Goal: Task Accomplishment & Management: Manage account settings

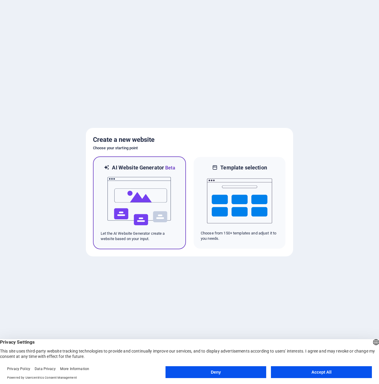
click at [161, 196] on img at bounding box center [139, 200] width 65 height 59
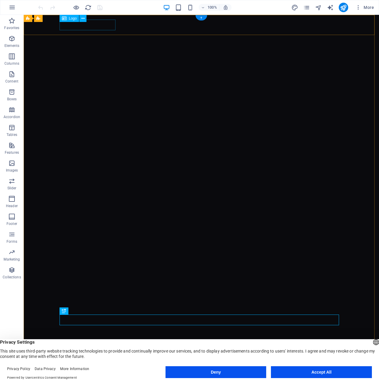
click at [107, 379] on div "[DOMAIN_NAME]" at bounding box center [202, 384] width 280 height 11
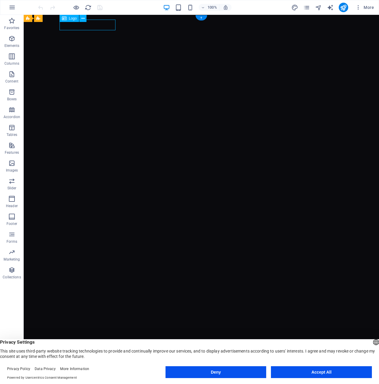
click at [107, 379] on div "[DOMAIN_NAME]" at bounding box center [202, 384] width 280 height 11
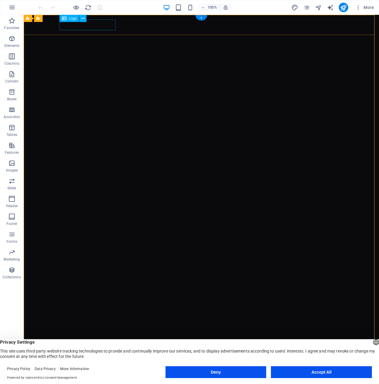
click at [100, 379] on div "[DOMAIN_NAME]" at bounding box center [202, 384] width 280 height 11
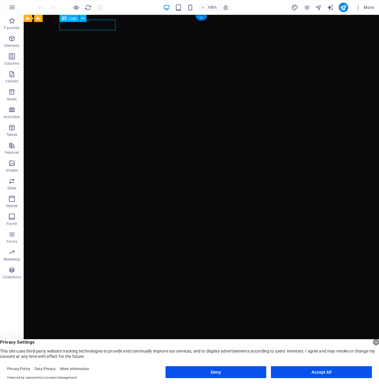
click at [100, 379] on div "[DOMAIN_NAME]" at bounding box center [202, 384] width 280 height 11
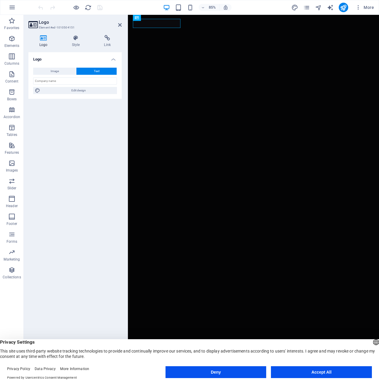
click at [100, 26] on h3 "Element #ed-1010504151" at bounding box center [74, 27] width 71 height 5
click at [170, 17] on icon at bounding box center [170, 17] width 3 height 5
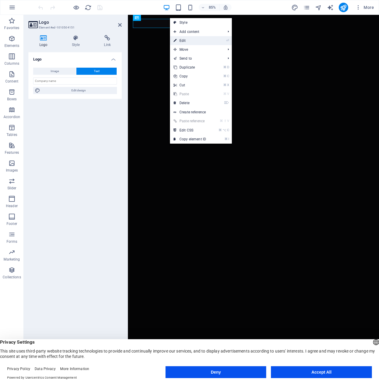
click at [186, 40] on link "⏎ Edit" at bounding box center [190, 40] width 40 height 9
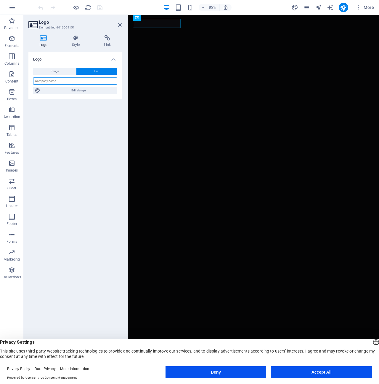
click at [90, 82] on input "text" at bounding box center [75, 80] width 84 height 7
type input "KOVA"
click at [58, 70] on span "Image" at bounding box center [55, 71] width 8 height 7
select select "DISABLED_OPTION_VALUE"
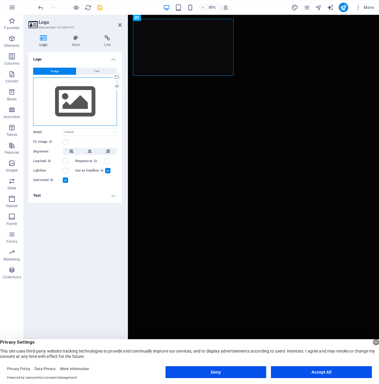
click at [70, 93] on div "Drag files here, click to choose files or select files from Files or our free s…" at bounding box center [75, 101] width 84 height 49
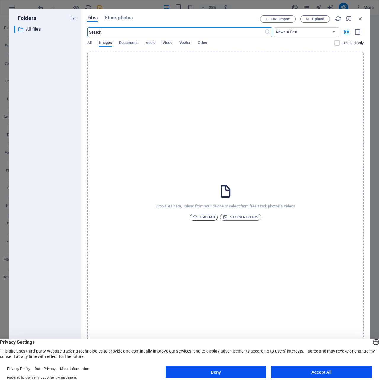
click at [204, 215] on span "Upload" at bounding box center [204, 216] width 23 height 7
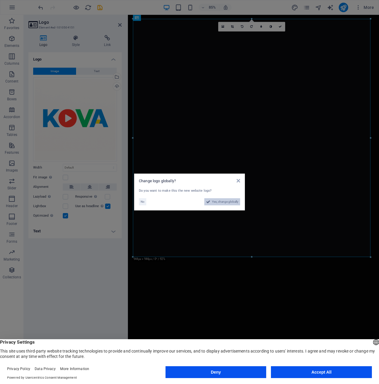
click at [224, 203] on span "Yes, change globally" at bounding box center [225, 201] width 26 height 7
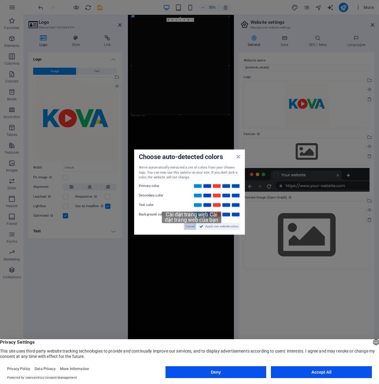
click at [192, 229] on span "Cancel" at bounding box center [190, 225] width 9 height 7
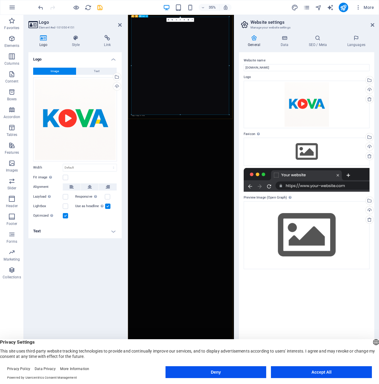
click at [67, 122] on div "Drag files here, click to choose files or select files from Files or our free s…" at bounding box center [75, 119] width 84 height 84
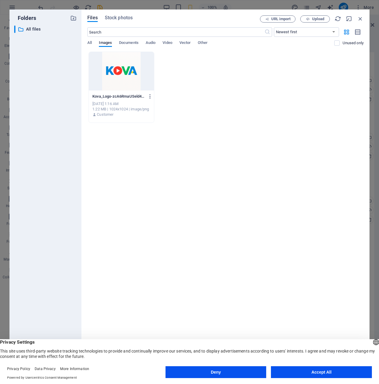
click at [152, 97] on icon "button" at bounding box center [151, 96] width 6 height 5
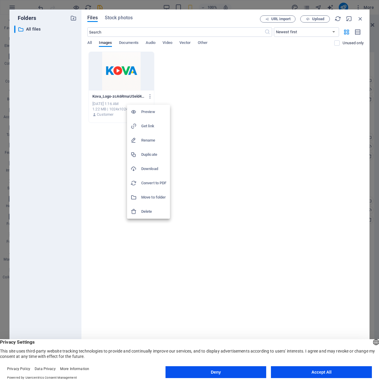
click at [156, 211] on h6 "Delete" at bounding box center [153, 211] width 25 height 7
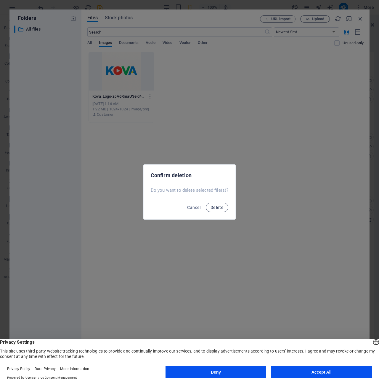
click at [212, 208] on span "Delete" at bounding box center [217, 207] width 13 height 5
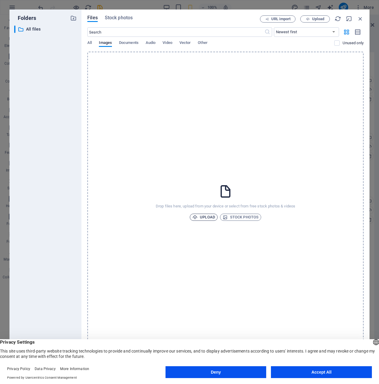
click at [209, 215] on span "Upload" at bounding box center [204, 216] width 23 height 7
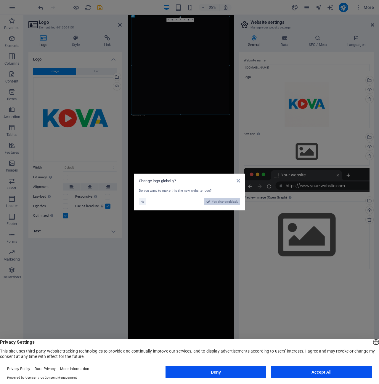
click at [221, 201] on span "Yes, change globally" at bounding box center [225, 201] width 26 height 7
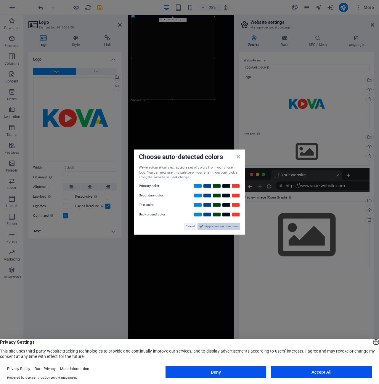
click at [211, 227] on span "Apply new website colors" at bounding box center [221, 225] width 33 height 7
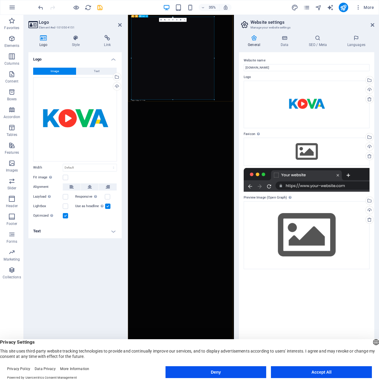
drag, startPoint x: 301, startPoint y: 114, endPoint x: 259, endPoint y: 215, distance: 109.8
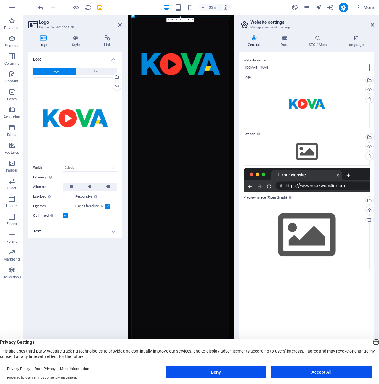
click at [277, 69] on input "[DOMAIN_NAME]" at bounding box center [307, 67] width 126 height 7
type input "944"
select select "px"
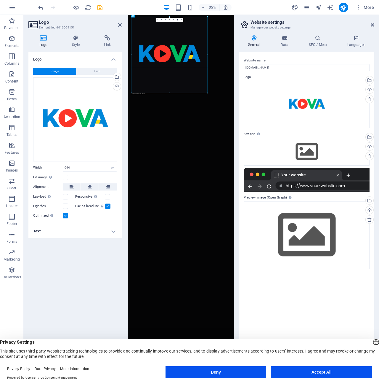
drag, startPoint x: 229, startPoint y: 114, endPoint x: 106, endPoint y: 67, distance: 132.3
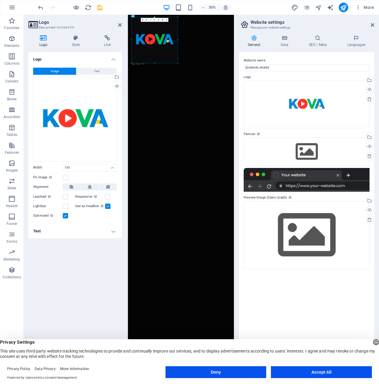
drag, startPoint x: 170, startPoint y: 93, endPoint x: 153, endPoint y: 8, distance: 87.0
type input "448"
drag, startPoint x: 207, startPoint y: 88, endPoint x: 217, endPoint y: 60, distance: 29.2
drag, startPoint x: 190, startPoint y: 79, endPoint x: 225, endPoint y: 74, distance: 35.0
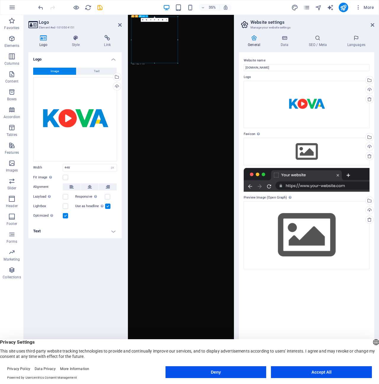
click at [342, 373] on button "Accept All" at bounding box center [321, 372] width 101 height 12
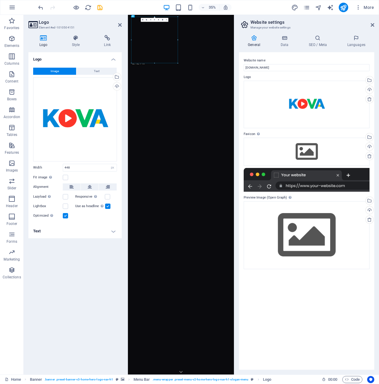
click at [111, 229] on h4 "Text" at bounding box center [74, 231] width 93 height 14
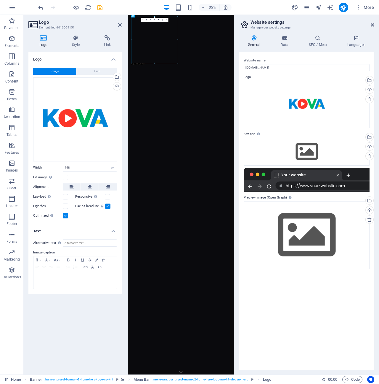
click at [111, 229] on h4 "Text" at bounding box center [74, 229] width 93 height 11
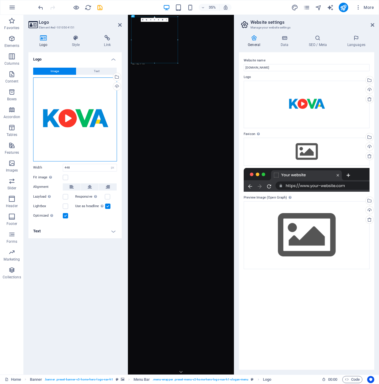
click at [76, 103] on div "Drag files here, click to choose files or select files from Files or our free s…" at bounding box center [75, 119] width 84 height 84
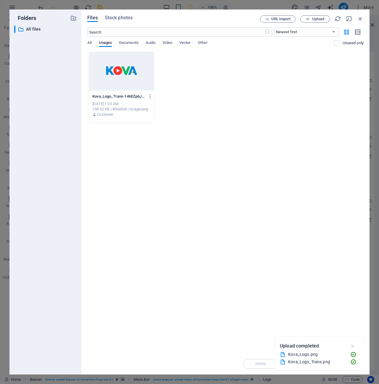
click at [355, 345] on icon "button" at bounding box center [353, 345] width 7 height 7
click at [362, 18] on icon "button" at bounding box center [360, 18] width 7 height 7
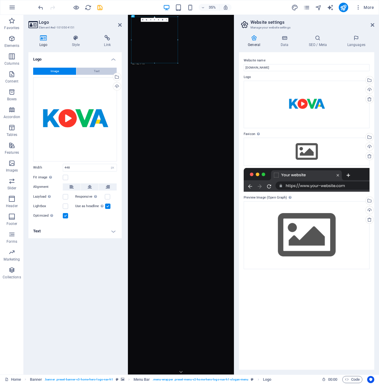
click at [102, 69] on button "Text" at bounding box center [96, 71] width 40 height 7
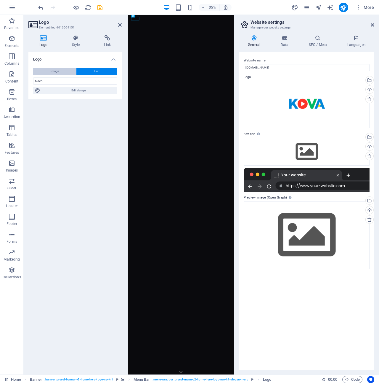
click at [58, 68] on span "Image" at bounding box center [55, 71] width 8 height 7
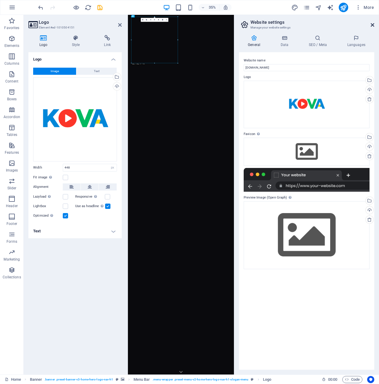
click at [373, 24] on icon at bounding box center [373, 25] width 4 height 5
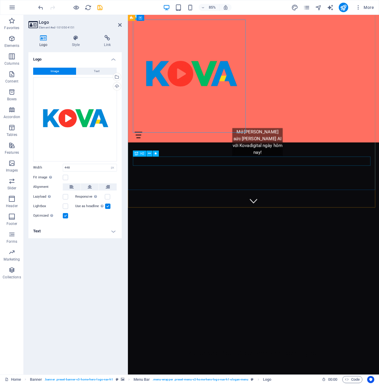
scroll to position [196, 0]
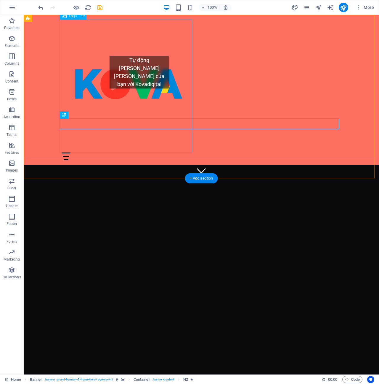
click at [139, 94] on div at bounding box center [202, 86] width 280 height 133
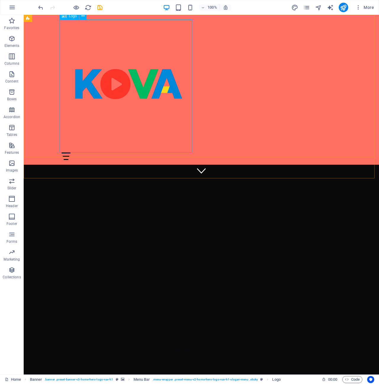
click at [75, 19] on div "Logo" at bounding box center [70, 15] width 20 height 7
click at [184, 129] on div at bounding box center [202, 86] width 280 height 133
click at [192, 151] on div at bounding box center [202, 86] width 280 height 133
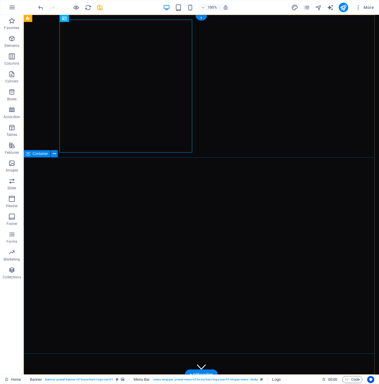
scroll to position [118, 0]
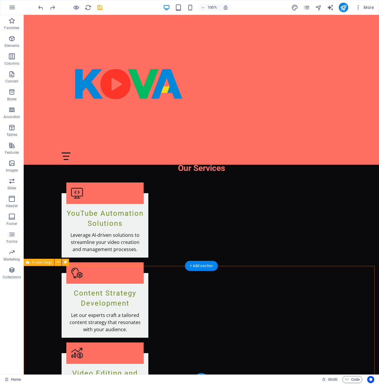
scroll to position [743, 0]
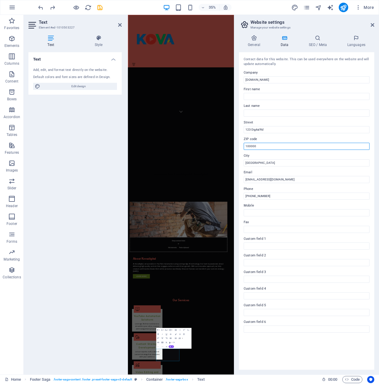
drag, startPoint x: 269, startPoint y: 145, endPoint x: 242, endPoint y: 143, distance: 27.7
click at [242, 143] on div "Contact data for this website. This can be used everywhere on the website and w…" at bounding box center [306, 210] width 135 height 317
click at [272, 144] on input "100000" at bounding box center [307, 146] width 126 height 7
drag, startPoint x: 399, startPoint y: 160, endPoint x: 396, endPoint y: 356, distance: 196.2
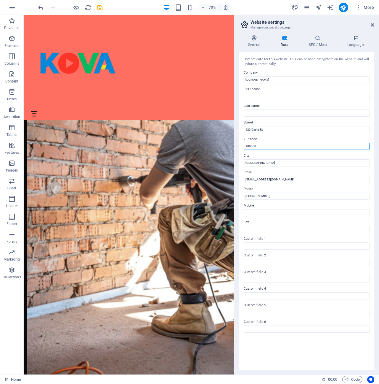
drag, startPoint x: 267, startPoint y: 146, endPoint x: 236, endPoint y: 145, distance: 31.7
click at [236, 145] on div "General Data SEO / Meta Languages Website name kovadigital.vn Logo Drag files h…" at bounding box center [306, 202] width 145 height 344
drag, startPoint x: 262, startPoint y: 163, endPoint x: 242, endPoint y: 159, distance: 19.9
click at [242, 159] on div "Contact data for this website. This can be used everywhere on the website and w…" at bounding box center [306, 210] width 135 height 317
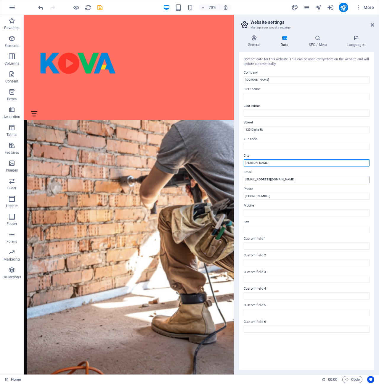
type input "Hung Yen"
drag, startPoint x: 281, startPoint y: 180, endPoint x: 241, endPoint y: 178, distance: 40.4
click at [241, 178] on div "Contact data for this website. This can be used everywhere on the website and w…" at bounding box center [306, 210] width 135 height 317
click at [276, 197] on input "0123-456-789" at bounding box center [307, 195] width 126 height 7
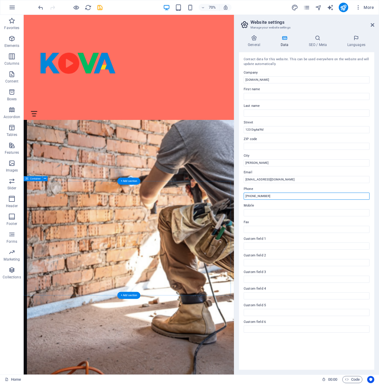
drag, startPoint x: 305, startPoint y: 212, endPoint x: 315, endPoint y: 274, distance: 62.8
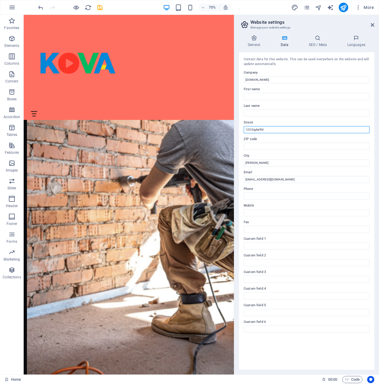
drag, startPoint x: 267, startPoint y: 129, endPoint x: 243, endPoint y: 125, distance: 24.5
click at [243, 125] on div "Contact data for this website. This can be used everywhere on the website and w…" at bounding box center [306, 210] width 135 height 317
click at [283, 95] on input "First name" at bounding box center [307, 96] width 126 height 7
click at [275, 78] on input "[DOMAIN_NAME]" at bounding box center [307, 79] width 126 height 7
click at [318, 20] on h2 "Website settings" at bounding box center [313, 22] width 124 height 5
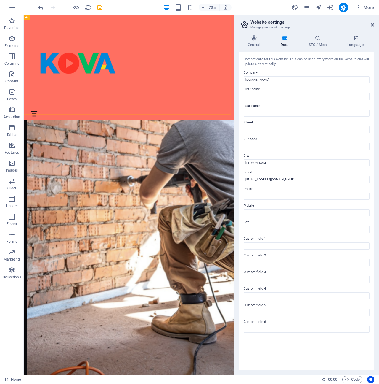
click at [214, 56] on div "Home About Us Services Get Started Contact" at bounding box center [174, 90] width 301 height 150
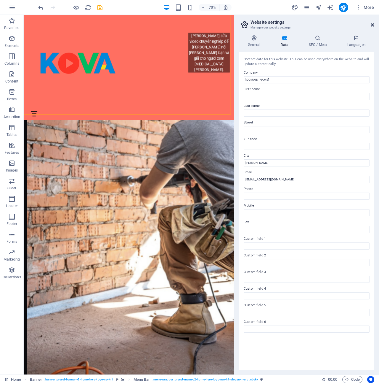
click at [372, 25] on icon at bounding box center [373, 25] width 4 height 5
